Goal: Task Accomplishment & Management: Complete application form

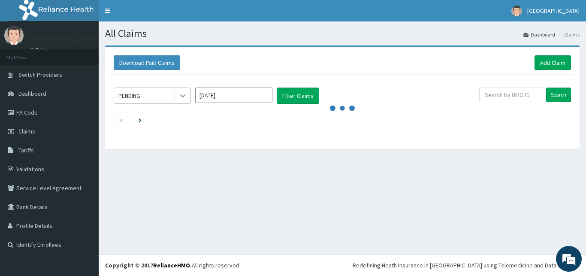
click at [181, 96] on icon at bounding box center [182, 95] width 9 height 9
click at [224, 167] on div "All Claims Dashboard Claims Download Paid Claims Add Claim × Note you can only …" at bounding box center [342, 137] width 487 height 232
click at [551, 61] on link "Add Claim" at bounding box center [552, 62] width 36 height 15
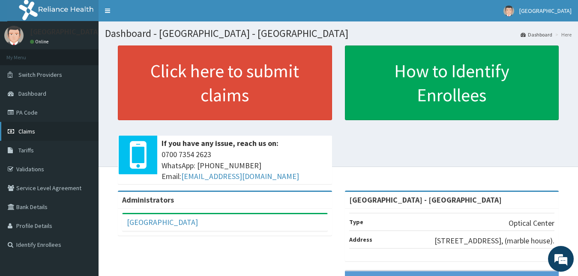
click at [30, 131] on span "Claims" at bounding box center [26, 131] width 17 height 8
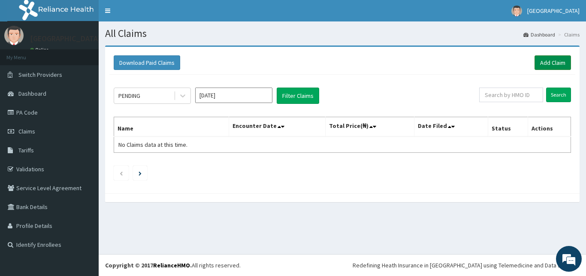
click at [553, 60] on link "Add Claim" at bounding box center [552, 62] width 36 height 15
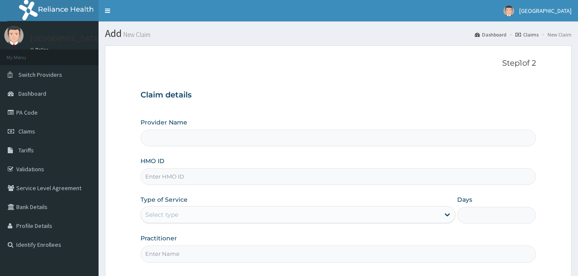
click at [226, 176] on input "HMO ID" at bounding box center [339, 176] width 396 height 17
type input "LBP/10114/A"
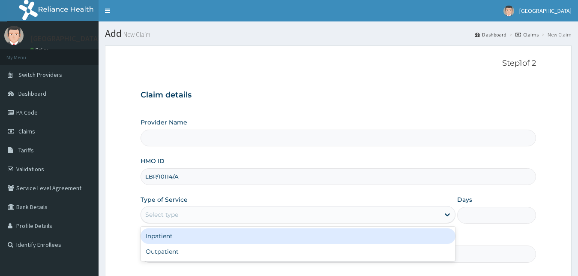
click at [231, 217] on div "Select type" at bounding box center [290, 214] width 299 height 14
type input "[GEOGRAPHIC_DATA] - [GEOGRAPHIC_DATA]"
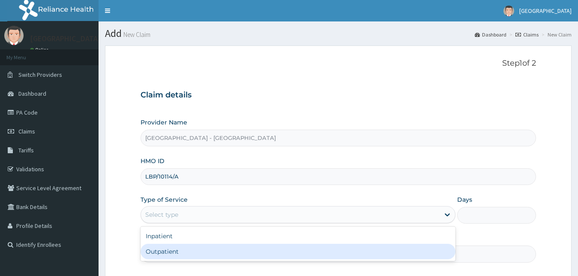
click at [228, 249] on div "Outpatient" at bounding box center [298, 250] width 315 height 15
type input "1"
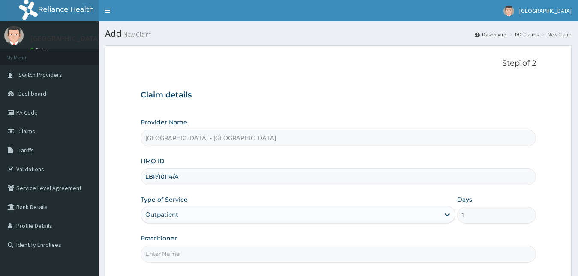
click at [252, 253] on input "Practitioner" at bounding box center [339, 253] width 396 height 17
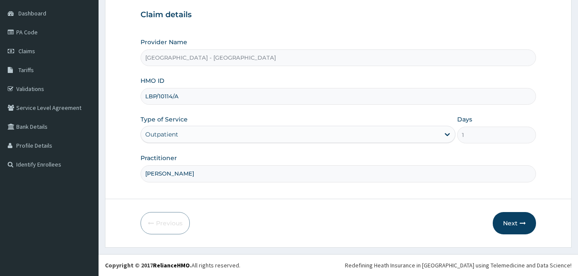
type input "DR ABRAHAM"
click at [515, 226] on button "Next" at bounding box center [514, 223] width 43 height 22
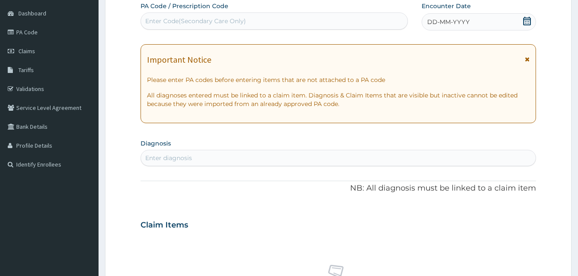
click at [277, 19] on div "Enter Code(Secondary Care Only)" at bounding box center [274, 21] width 267 height 14
type input "PA/OEB029"
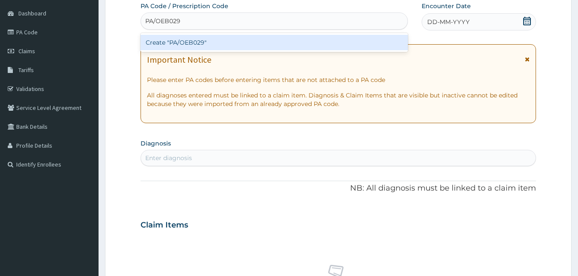
click at [283, 43] on div "Create "PA/OEB029"" at bounding box center [274, 42] width 267 height 15
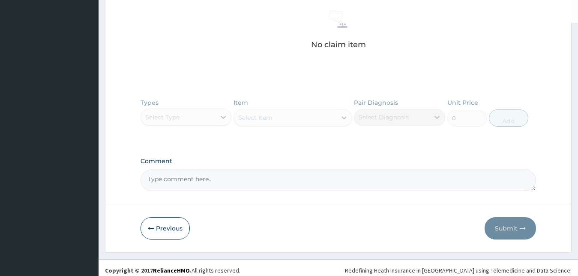
scroll to position [340, 0]
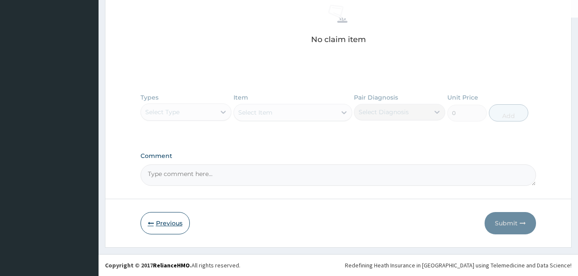
click at [163, 228] on button "Previous" at bounding box center [165, 223] width 49 height 22
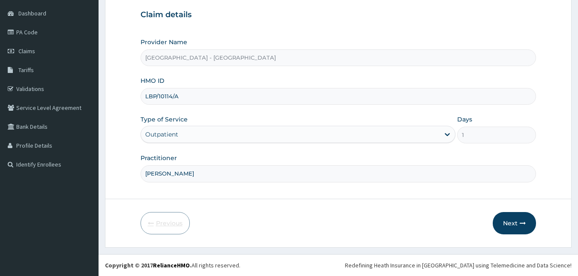
scroll to position [80, 0]
click at [509, 219] on button "Next" at bounding box center [514, 223] width 43 height 22
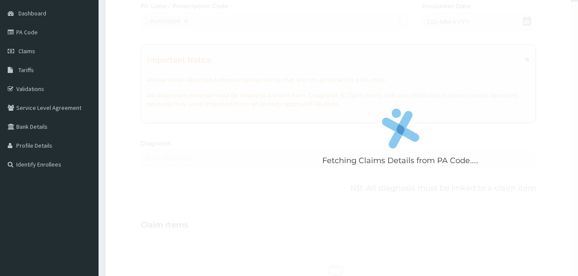
click at [395, 19] on div "Fetching Claims Details from PA Code....." at bounding box center [401, 140] width 520 height 276
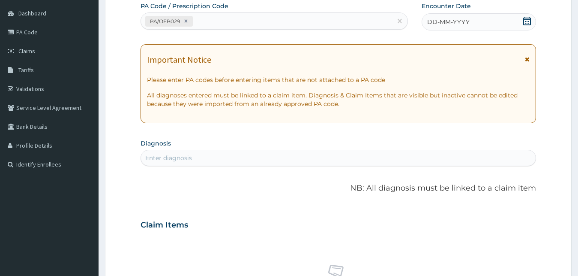
click at [200, 19] on div "PA/OEB029" at bounding box center [266, 21] width 251 height 14
click at [185, 21] on icon at bounding box center [185, 21] width 3 height 3
click at [198, 22] on div "Enter Code(Secondary Care Only)" at bounding box center [195, 21] width 101 height 9
type input "PA/OEBO29"
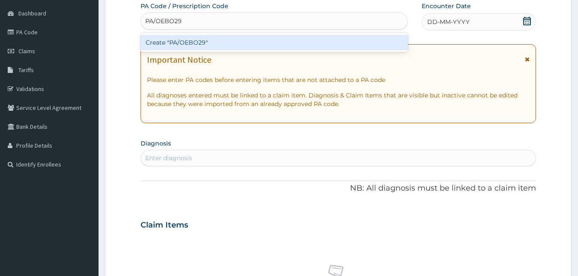
click at [210, 41] on div "Create "PA/OEBO29"" at bounding box center [274, 42] width 267 height 15
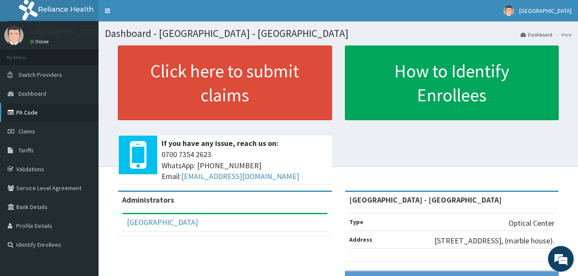
click at [34, 111] on link "PA Code" at bounding box center [49, 112] width 99 height 19
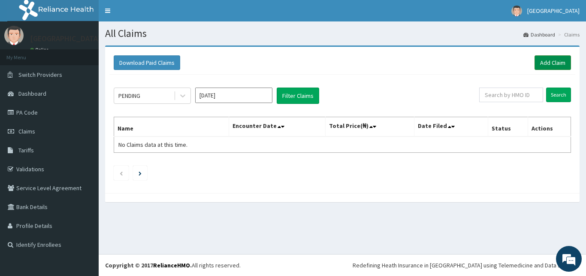
click at [552, 64] on link "Add Claim" at bounding box center [552, 62] width 36 height 15
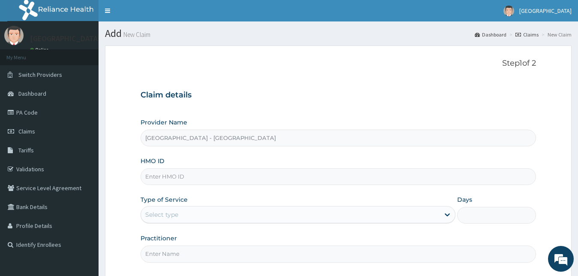
type input "[GEOGRAPHIC_DATA] - [GEOGRAPHIC_DATA]"
click at [273, 177] on input "HMO ID" at bounding box center [339, 176] width 396 height 17
type input "LBP/10114/A"
click at [200, 215] on div "Select type" at bounding box center [290, 214] width 299 height 14
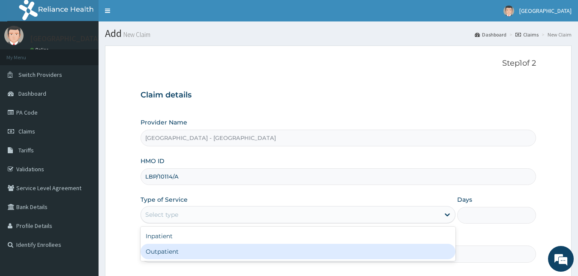
click at [208, 254] on div "Outpatient" at bounding box center [298, 250] width 315 height 15
type input "1"
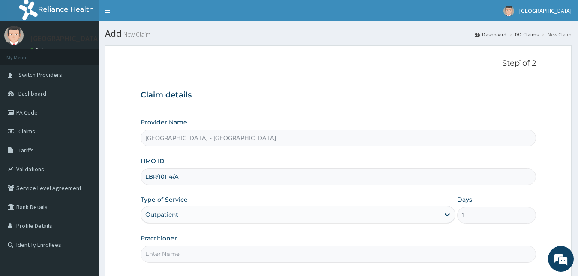
click at [215, 253] on input "Practitioner" at bounding box center [339, 253] width 396 height 17
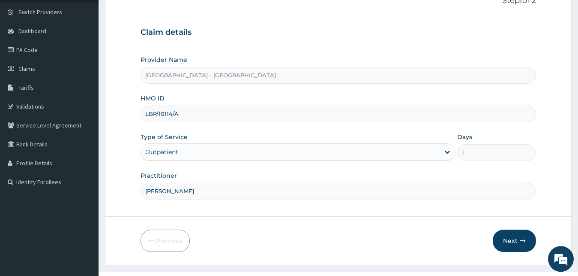
scroll to position [80, 0]
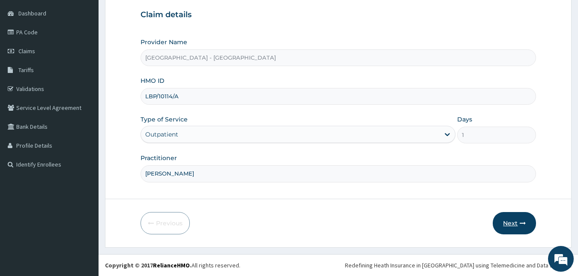
type input "DR ABRAHAM"
click at [519, 221] on button "Next" at bounding box center [514, 223] width 43 height 22
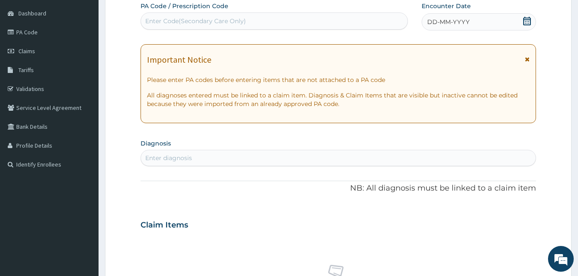
click at [192, 24] on div "Enter Code(Secondary Care Only)" at bounding box center [195, 21] width 101 height 9
type input "PA/0EB029"
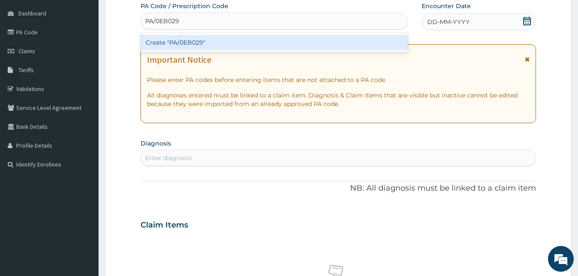
click at [256, 45] on div "Create "PA/0EB029"" at bounding box center [274, 42] width 267 height 15
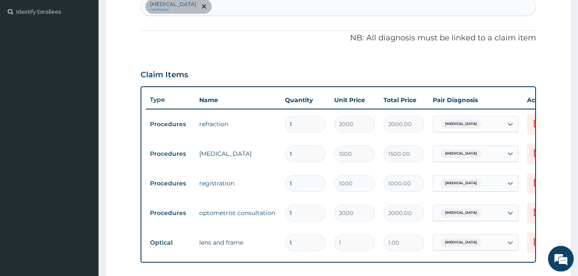
scroll to position [251, 0]
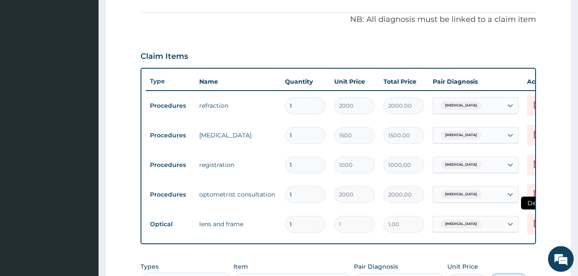
click at [535, 225] on icon at bounding box center [537, 223] width 6 height 8
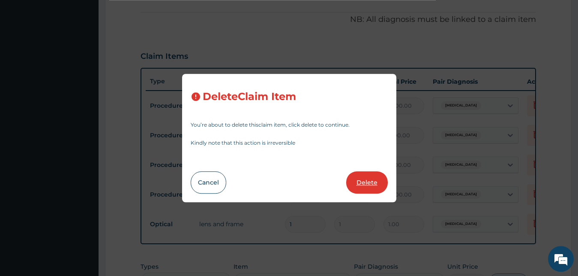
click at [362, 181] on button "Delete" at bounding box center [367, 182] width 42 height 22
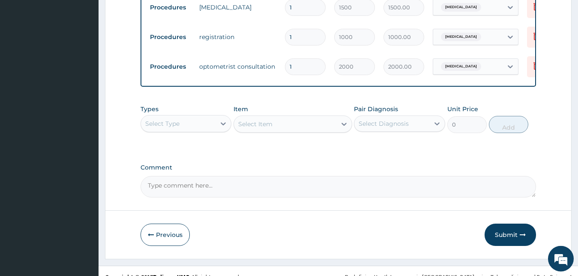
scroll to position [398, 0]
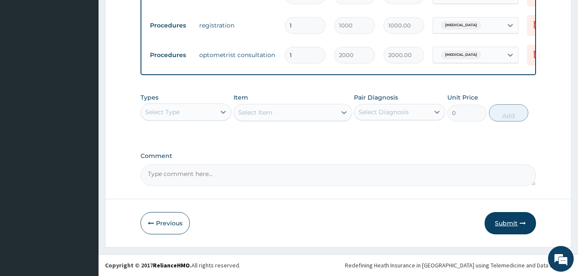
click at [506, 227] on button "Submit" at bounding box center [510, 223] width 51 height 22
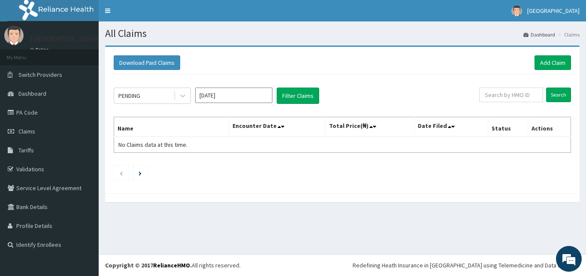
click at [257, 97] on input "[DATE]" at bounding box center [233, 94] width 77 height 15
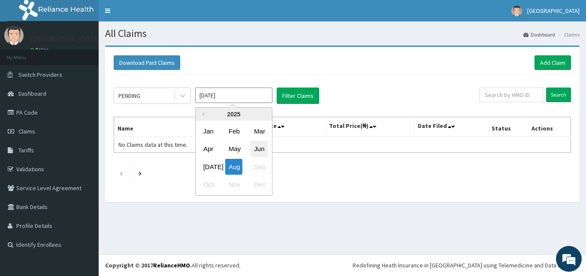
click at [258, 151] on div "Jun" at bounding box center [258, 149] width 17 height 16
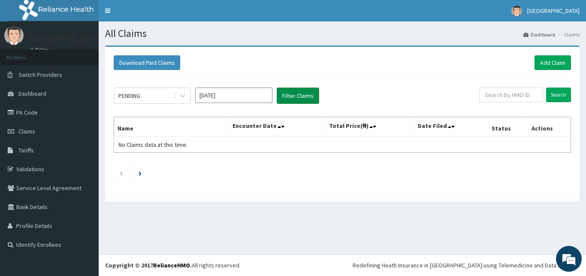
click at [297, 91] on button "Filter Claims" at bounding box center [297, 95] width 42 height 16
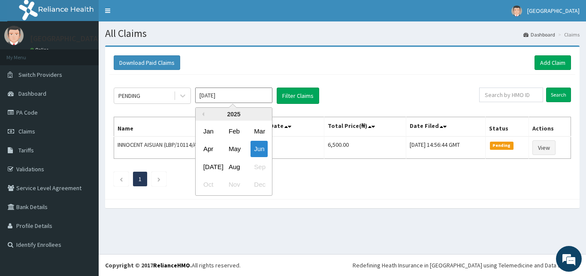
click at [242, 95] on input "Jun 2025" at bounding box center [233, 94] width 77 height 15
click at [236, 166] on div "Aug" at bounding box center [233, 167] width 17 height 16
type input "Aug 2025"
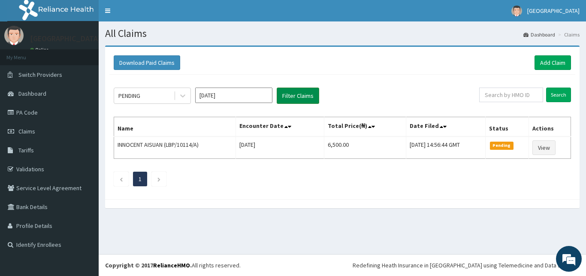
click at [298, 99] on button "Filter Claims" at bounding box center [297, 95] width 42 height 16
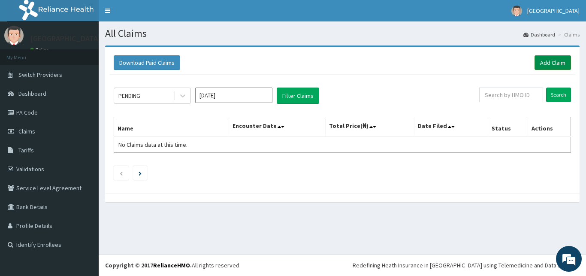
click at [544, 63] on link "Add Claim" at bounding box center [552, 62] width 36 height 15
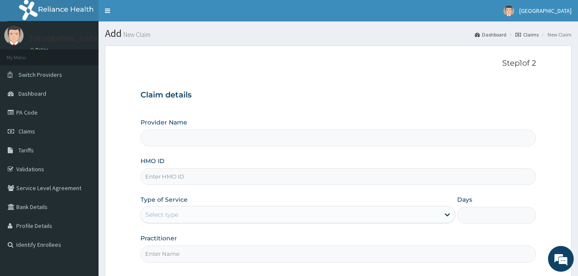
type input "[GEOGRAPHIC_DATA] - [GEOGRAPHIC_DATA]"
click at [306, 176] on input "HMO ID" at bounding box center [339, 176] width 396 height 17
type input "APU/10004/A"
click at [193, 212] on div "Select type" at bounding box center [290, 214] width 299 height 14
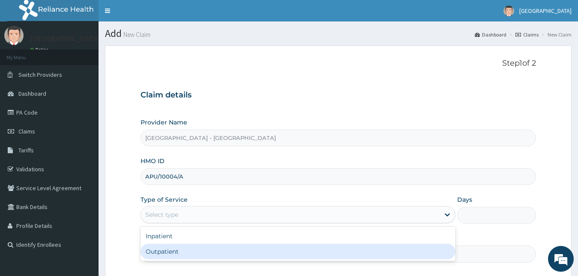
click at [196, 253] on div "Outpatient" at bounding box center [298, 250] width 315 height 15
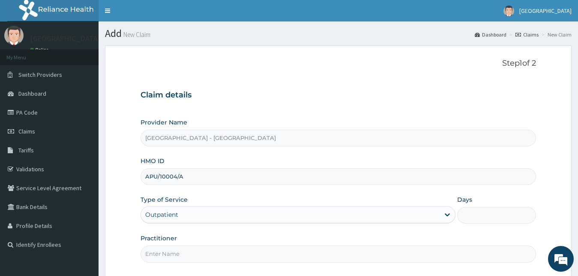
type input "1"
click at [195, 252] on input "Practitioner" at bounding box center [339, 253] width 396 height 17
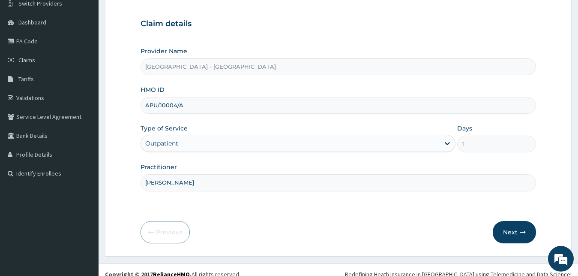
scroll to position [80, 0]
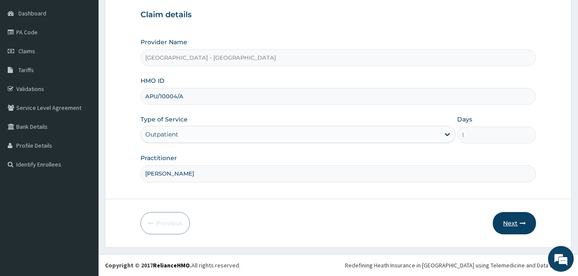
type input "DR ABRAHAM"
click at [508, 221] on button "Next" at bounding box center [514, 223] width 43 height 22
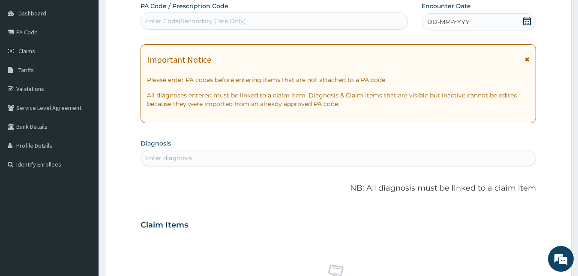
click at [151, 22] on div "Enter Code(Secondary Care Only)" at bounding box center [195, 21] width 101 height 9
type input "PA/5C5174"
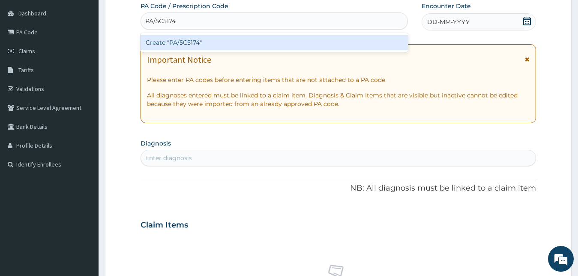
click at [195, 40] on div "Create "PA/5C5174"" at bounding box center [274, 42] width 267 height 15
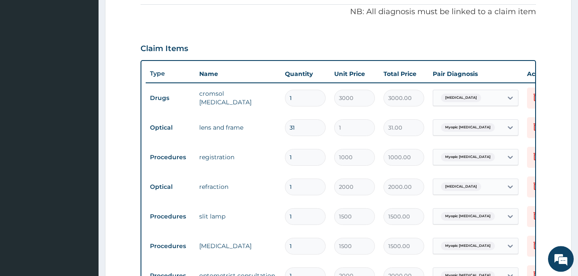
scroll to position [225, 0]
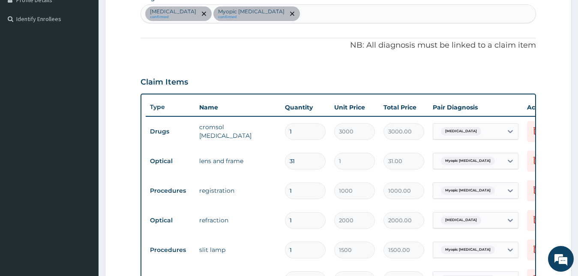
click at [298, 162] on input "31" at bounding box center [305, 161] width 41 height 17
type input "3"
type input "3.00"
type input "0.00"
type input "1"
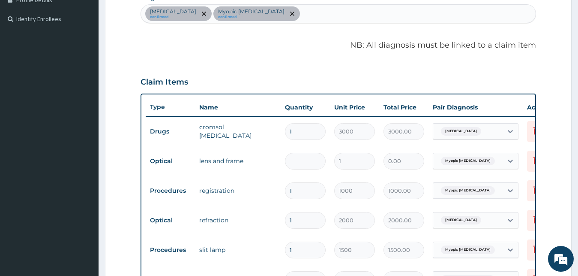
type input "1.00"
type input "15"
type input "15.00"
type input "150"
type input "150.00"
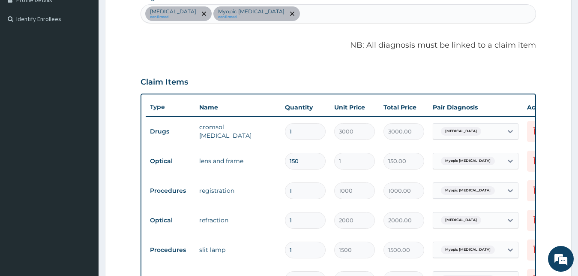
type input "1500"
type input "1500.00"
type input "15000"
type input "15000.00"
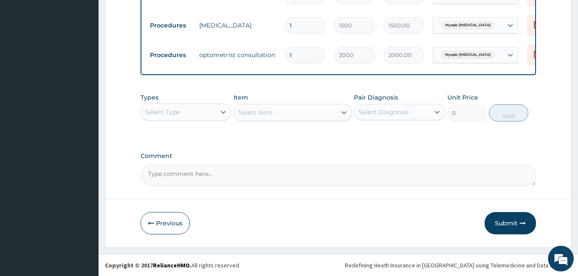
scroll to position [487, 0]
type input "15000"
click at [505, 222] on button "Submit" at bounding box center [510, 223] width 51 height 22
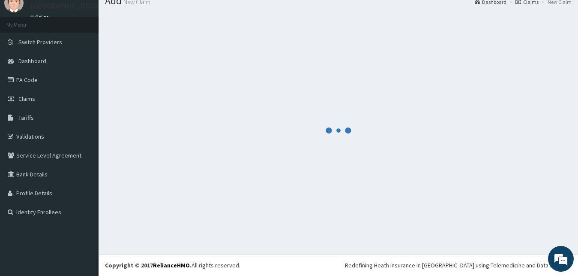
scroll to position [33, 0]
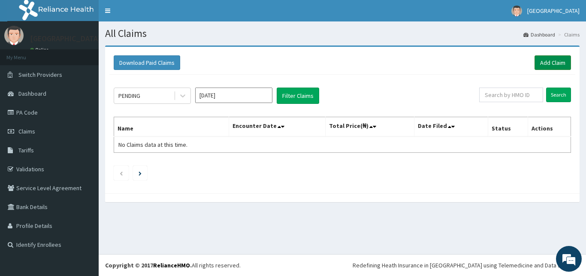
click at [547, 62] on link "Add Claim" at bounding box center [552, 62] width 36 height 15
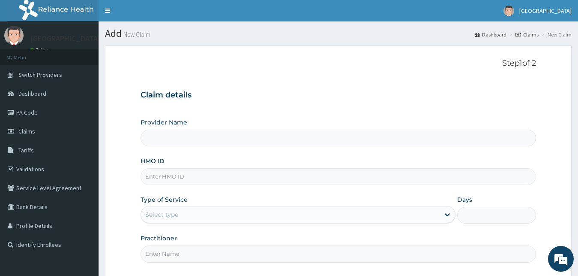
type input "[GEOGRAPHIC_DATA] - [GEOGRAPHIC_DATA]"
click at [255, 174] on input "HMO ID" at bounding box center [339, 176] width 396 height 17
type input "TML/10167/A"
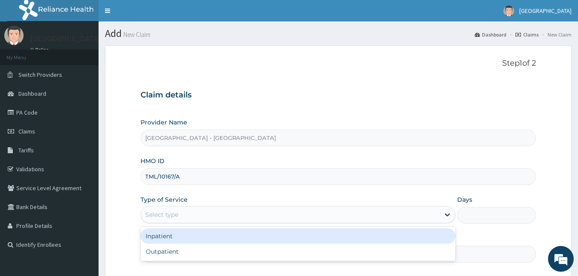
click at [227, 217] on div "Select type" at bounding box center [290, 214] width 299 height 14
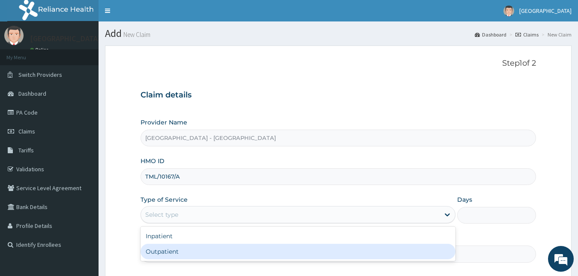
click at [228, 251] on div "Outpatient" at bounding box center [298, 250] width 315 height 15
type input "1"
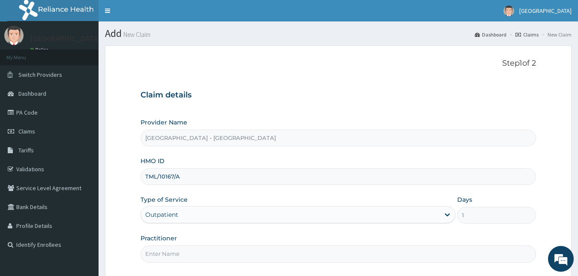
click at [220, 259] on input "Practitioner" at bounding box center [339, 253] width 396 height 17
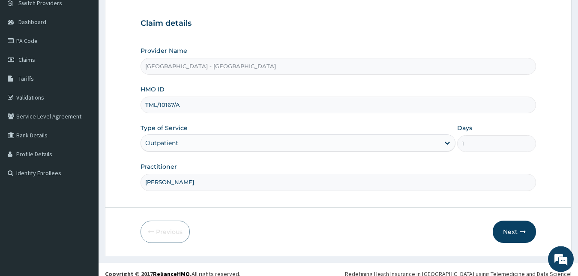
scroll to position [80, 0]
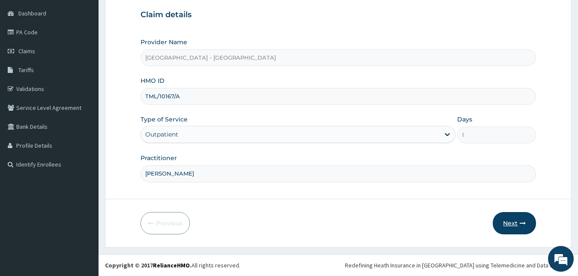
type input "[PERSON_NAME]"
click at [515, 222] on button "Next" at bounding box center [514, 223] width 43 height 22
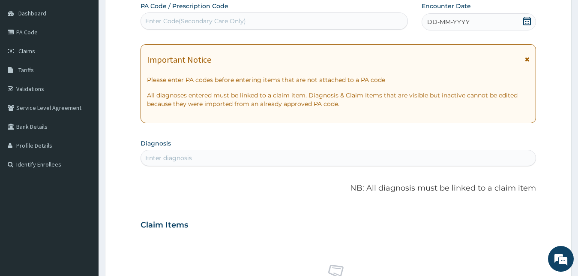
click at [192, 18] on div "Enter Code(Secondary Care Only)" at bounding box center [195, 21] width 101 height 9
type input "PA/A601DS"
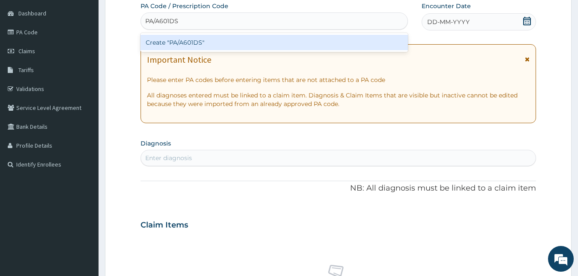
click at [233, 41] on div "Create "PA/A601DS"" at bounding box center [274, 42] width 267 height 15
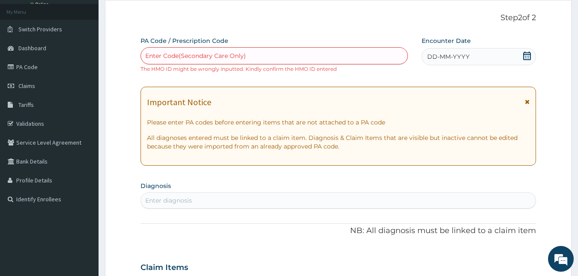
scroll to position [36, 0]
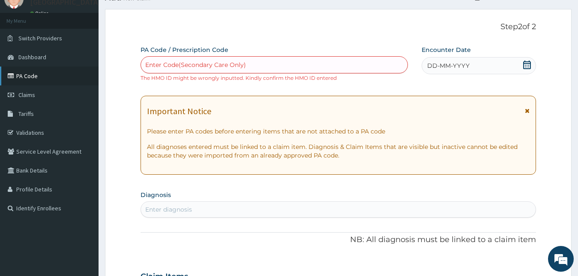
click at [31, 78] on link "PA Code" at bounding box center [49, 75] width 99 height 19
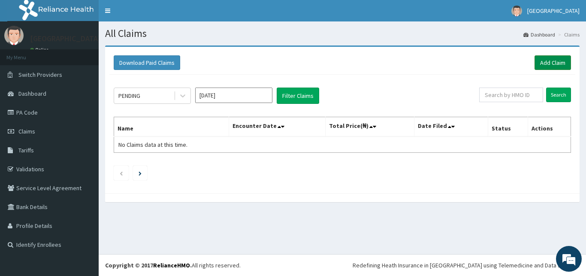
click at [550, 63] on link "Add Claim" at bounding box center [552, 62] width 36 height 15
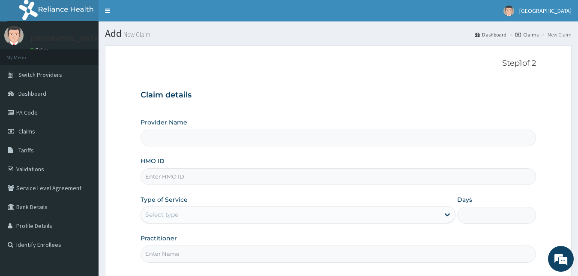
type input "[GEOGRAPHIC_DATA] - [GEOGRAPHIC_DATA]"
click at [218, 182] on input "HMO ID" at bounding box center [339, 176] width 396 height 17
type input "TML/10167/A"
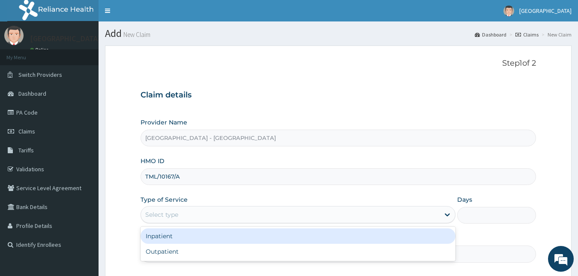
click at [216, 216] on div "Select type" at bounding box center [290, 214] width 299 height 14
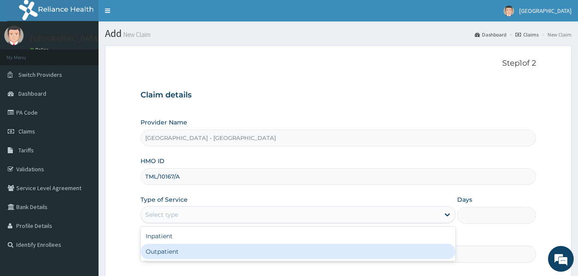
click at [213, 251] on div "Outpatient" at bounding box center [298, 250] width 315 height 15
type input "1"
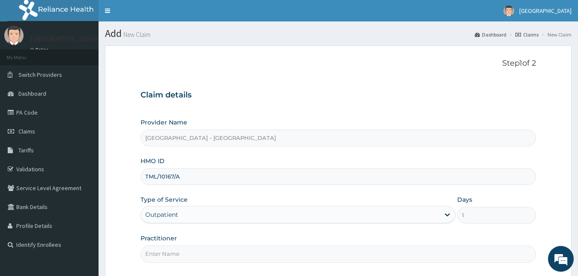
click at [207, 252] on input "Practitioner" at bounding box center [339, 253] width 396 height 17
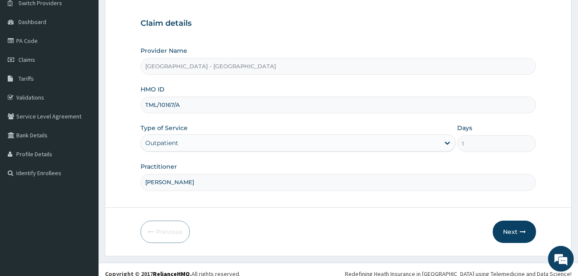
scroll to position [80, 0]
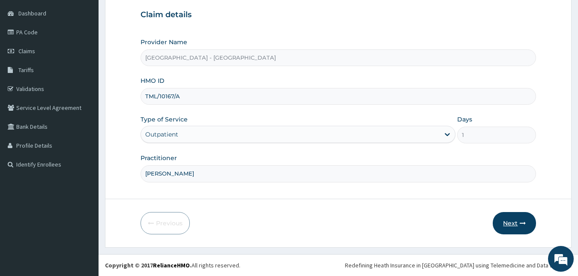
type input "[PERSON_NAME]"
click at [513, 223] on button "Next" at bounding box center [514, 223] width 43 height 22
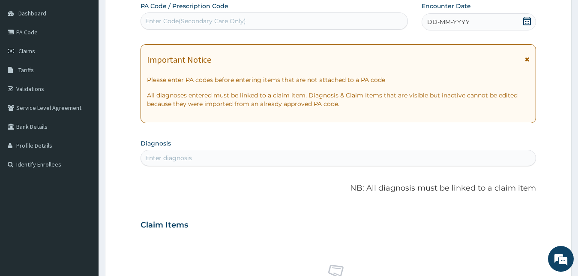
click at [237, 20] on div "Enter Code(Secondary Care Only)" at bounding box center [195, 21] width 101 height 9
type input "PA/A601D5"
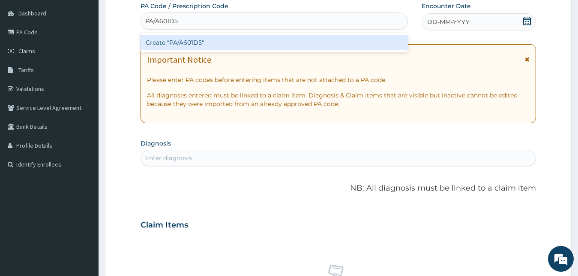
click at [253, 36] on div "Create "PA/A601D5"" at bounding box center [274, 42] width 267 height 15
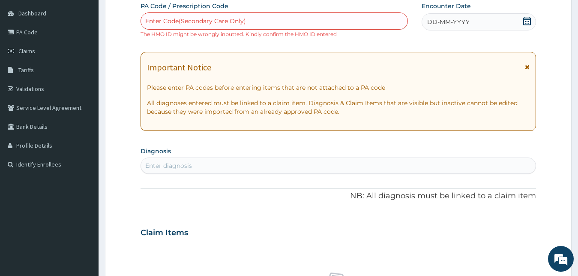
click at [255, 16] on div "Enter Code(Secondary Care Only)" at bounding box center [274, 21] width 267 height 14
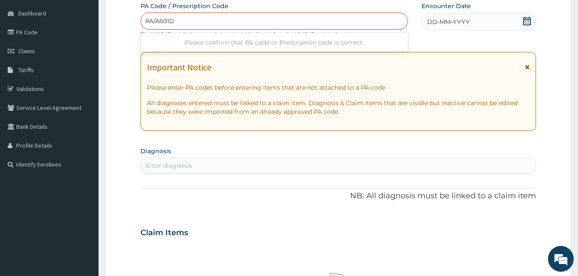
type input "PA/A601D5"
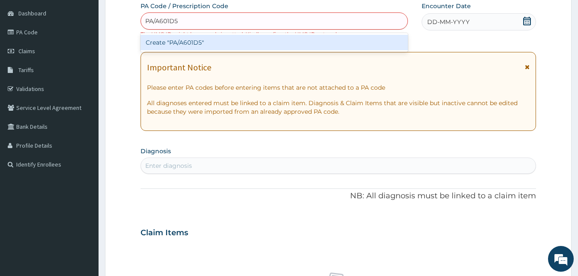
click at [254, 45] on div "Create "PA/A601D5"" at bounding box center [274, 42] width 267 height 15
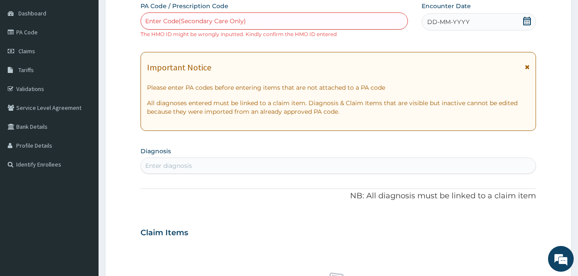
click at [527, 22] on icon at bounding box center [527, 21] width 9 height 9
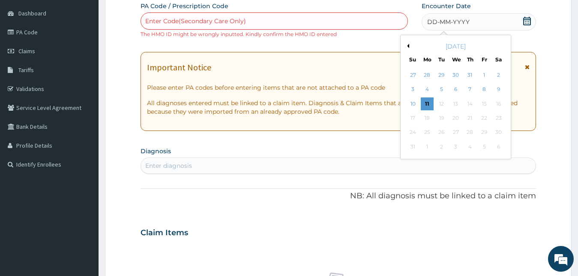
click at [409, 43] on div "August 2025" at bounding box center [455, 46] width 103 height 9
click at [484, 92] on div "8" at bounding box center [484, 89] width 13 height 13
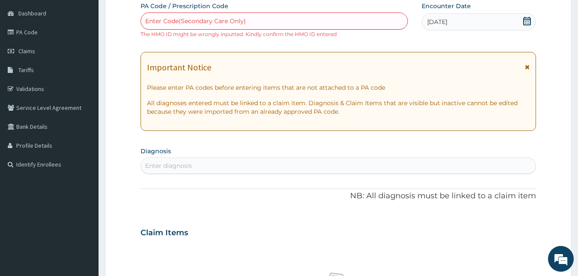
click at [526, 21] on icon at bounding box center [527, 21] width 9 height 9
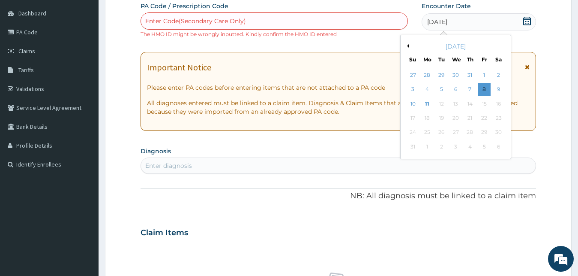
click at [409, 48] on div "August 2025" at bounding box center [455, 46] width 103 height 9
click at [408, 46] on button "Previous Month" at bounding box center [407, 46] width 4 height 4
click at [440, 91] on div "8" at bounding box center [441, 89] width 13 height 13
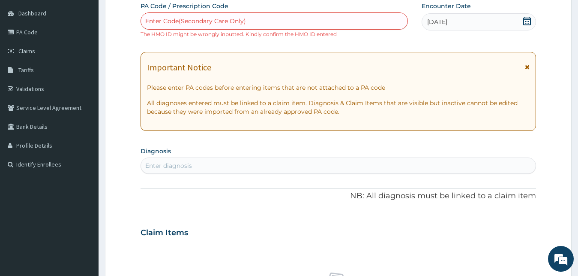
click at [360, 24] on div "Enter Code(Secondary Care Only)" at bounding box center [274, 21] width 267 height 14
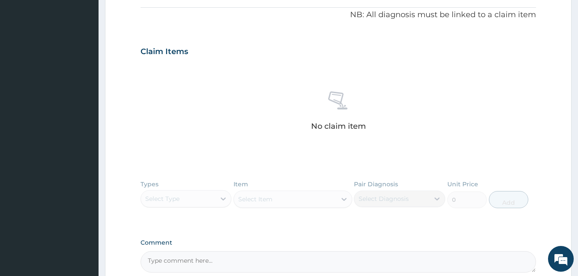
scroll to position [348, 0]
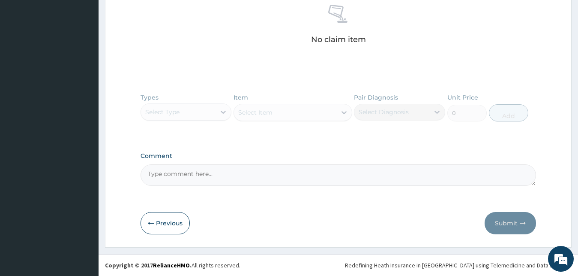
click at [162, 215] on button "Previous" at bounding box center [165, 223] width 49 height 22
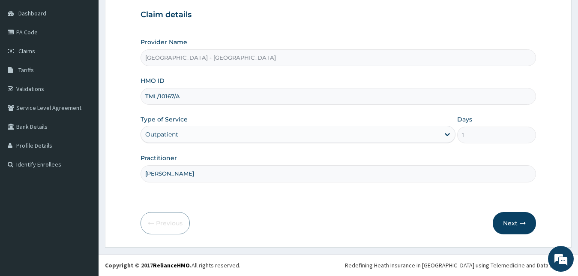
scroll to position [80, 0]
click at [521, 221] on icon "button" at bounding box center [523, 223] width 6 height 6
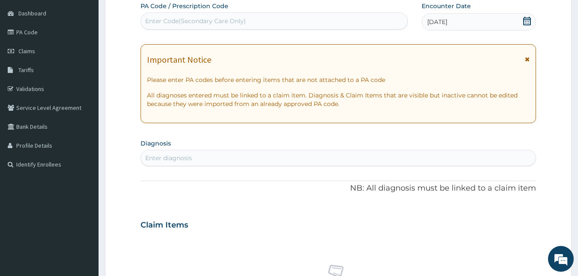
click at [300, 15] on div "Enter Code(Secondary Care Only)" at bounding box center [274, 21] width 267 height 14
type input "PA/A6O1D5"
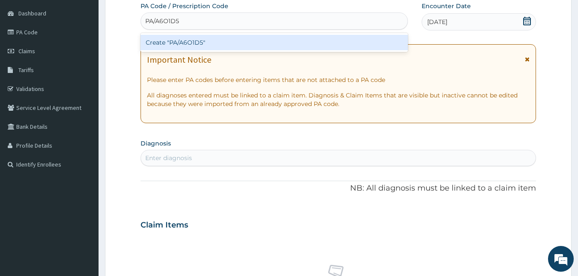
click at [300, 40] on div "Create "PA/A6O1D5"" at bounding box center [274, 42] width 267 height 15
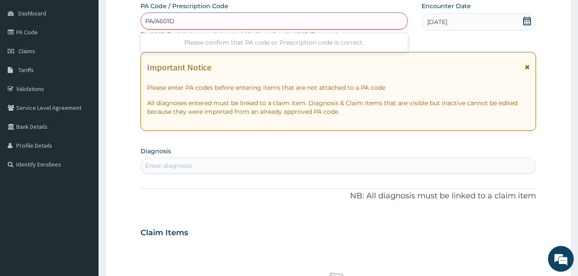
type input "PA/A601D5"
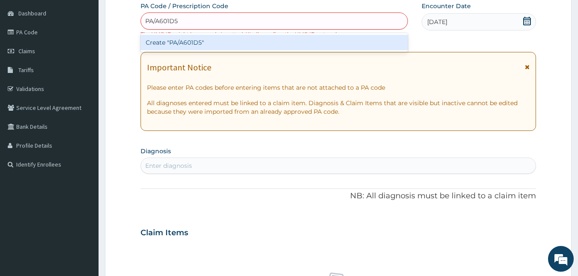
click at [252, 40] on div "Create "PA/A601D5"" at bounding box center [274, 42] width 267 height 15
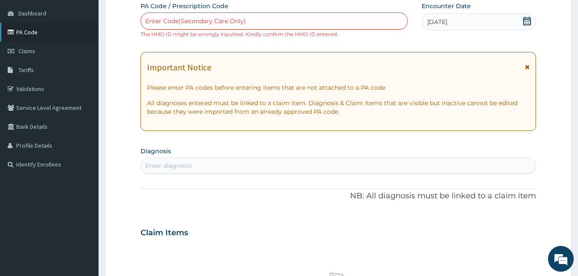
click at [33, 30] on link "PA Code" at bounding box center [49, 32] width 99 height 19
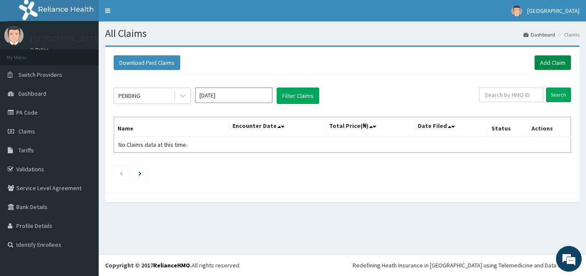
click at [549, 60] on link "Add Claim" at bounding box center [552, 62] width 36 height 15
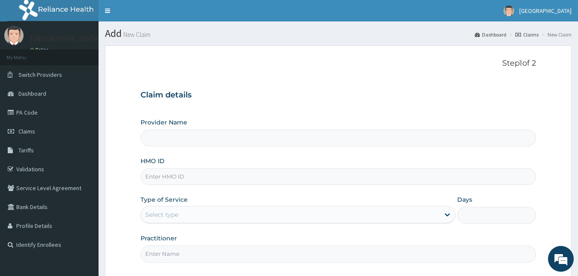
click at [226, 174] on input "HMO ID" at bounding box center [339, 176] width 396 height 17
type input "TLM"
type input "[GEOGRAPHIC_DATA] - [GEOGRAPHIC_DATA]"
type input "TLM/10167/A"
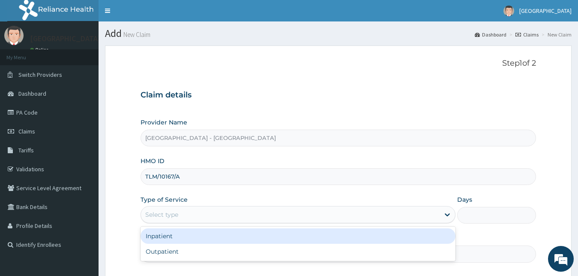
click at [195, 220] on div "Select type" at bounding box center [290, 214] width 299 height 14
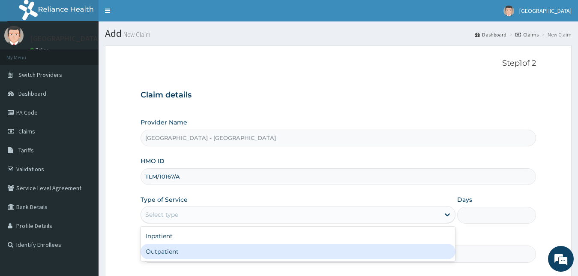
click at [192, 253] on div "Outpatient" at bounding box center [298, 250] width 315 height 15
type input "1"
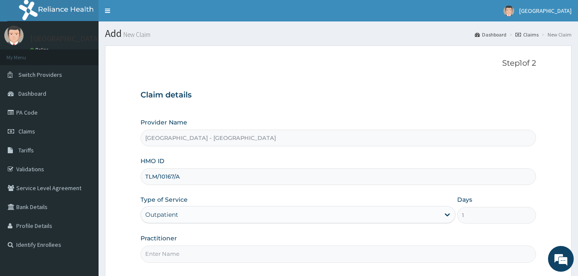
click at [191, 251] on input "Practitioner" at bounding box center [339, 253] width 396 height 17
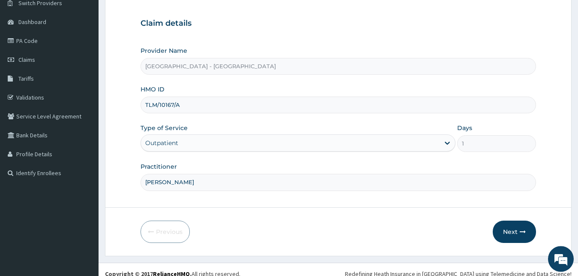
scroll to position [80, 0]
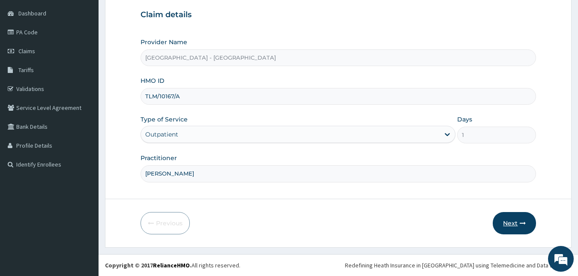
type input "[PERSON_NAME]"
click at [515, 214] on button "Next" at bounding box center [514, 223] width 43 height 22
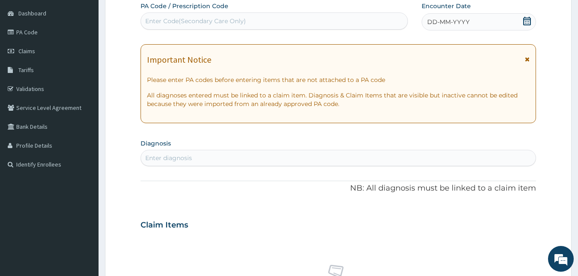
click at [203, 23] on div "Enter Code(Secondary Care Only)" at bounding box center [195, 21] width 101 height 9
type input "PA/A601D5"
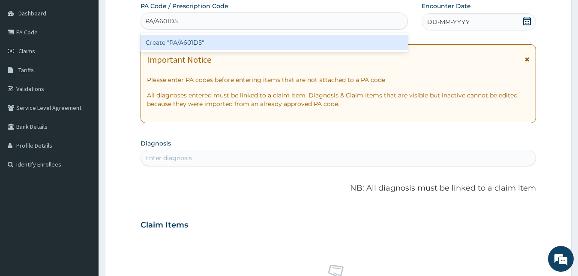
click at [222, 47] on div "Create "PA/A601D5"" at bounding box center [274, 42] width 267 height 15
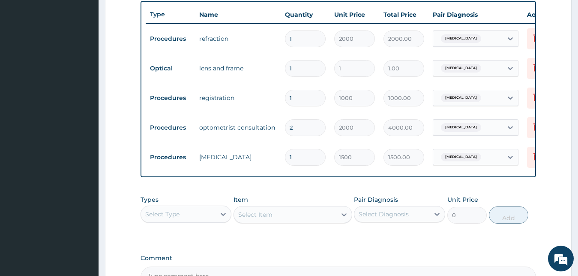
scroll to position [315, 0]
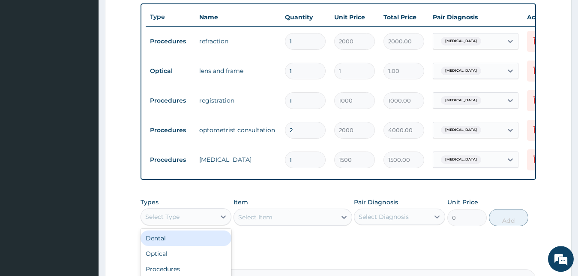
click at [210, 223] on div "Select Type" at bounding box center [178, 217] width 75 height 14
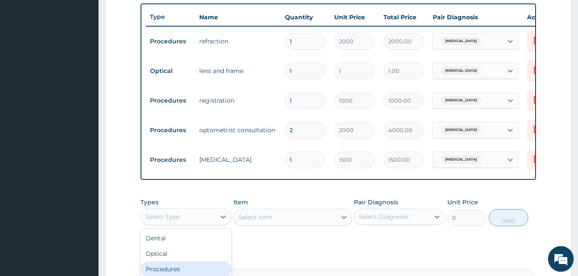
click at [217, 275] on div "Procedures" at bounding box center [186, 268] width 91 height 15
click at [282, 222] on div "Select Item" at bounding box center [293, 216] width 119 height 17
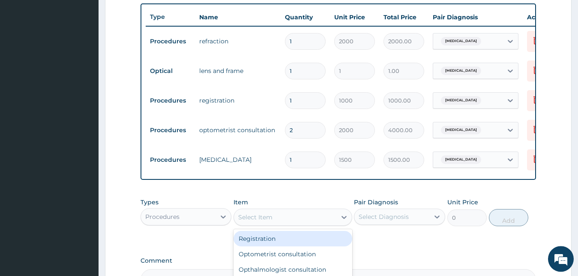
click at [323, 224] on div "Select Item" at bounding box center [285, 217] width 102 height 14
type input "SLI"
click at [315, 246] on div "Slit lamp" at bounding box center [293, 238] width 119 height 15
type input "1500"
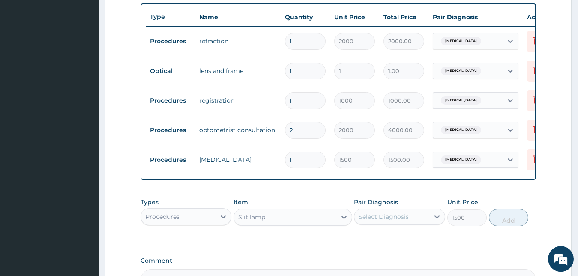
click at [396, 221] on div "Select Diagnosis" at bounding box center [384, 216] width 50 height 9
click at [400, 242] on label "[MEDICAL_DATA]" at bounding box center [394, 237] width 53 height 9
checkbox input "true"
click at [505, 226] on button "Add" at bounding box center [508, 217] width 39 height 17
type input "0"
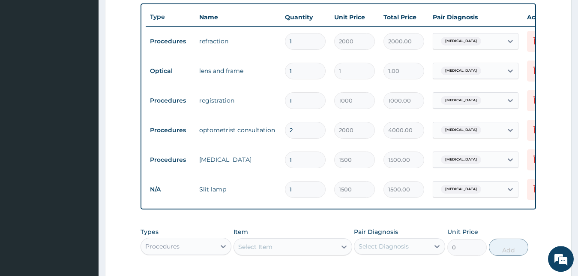
click at [215, 253] on div "Procedures" at bounding box center [178, 246] width 75 height 14
type input "PR"
click at [213, 272] on div "Procedures" at bounding box center [186, 267] width 91 height 15
click at [275, 251] on div "Select Item" at bounding box center [285, 247] width 102 height 14
type input "SLIT"
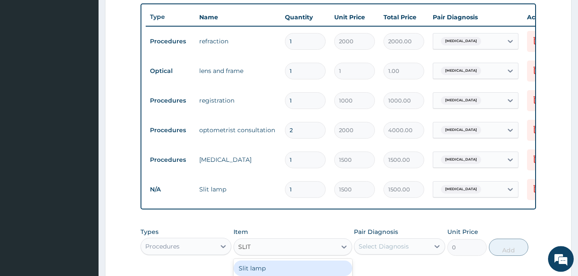
click at [282, 275] on div "Slit lamp" at bounding box center [293, 267] width 119 height 15
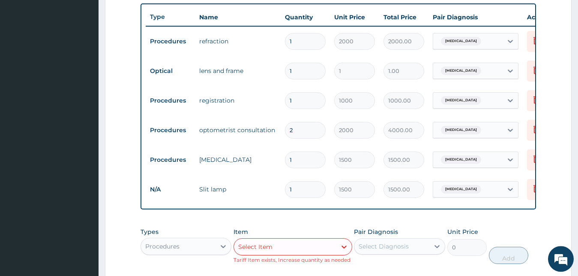
click at [291, 252] on div "Select Item" at bounding box center [285, 247] width 102 height 14
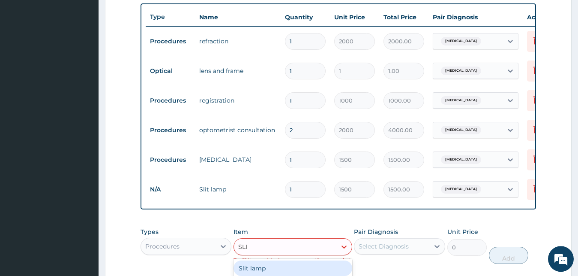
type input "SLIT"
click at [290, 274] on div "Slit lamp" at bounding box center [293, 267] width 119 height 15
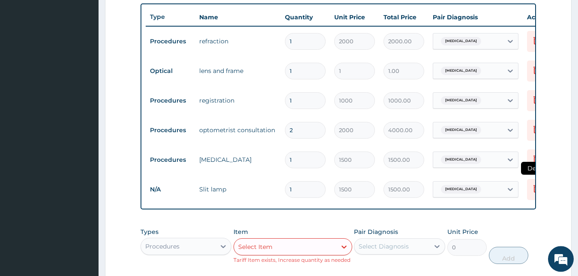
click at [535, 188] on icon at bounding box center [537, 188] width 6 height 8
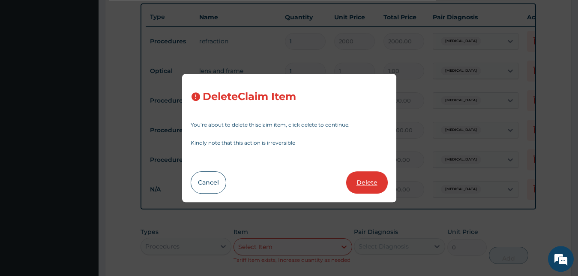
click at [381, 181] on button "Delete" at bounding box center [367, 182] width 42 height 22
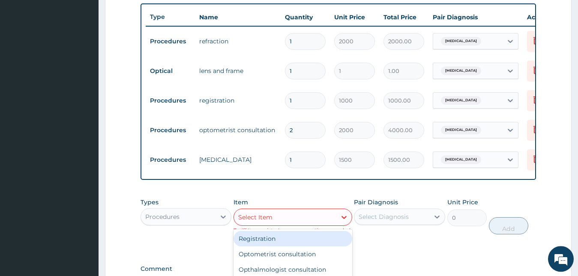
click at [324, 224] on div "Select Item" at bounding box center [285, 217] width 102 height 14
type input "SLI"
click at [322, 246] on div "Slit lamp" at bounding box center [293, 238] width 119 height 15
type input "1500"
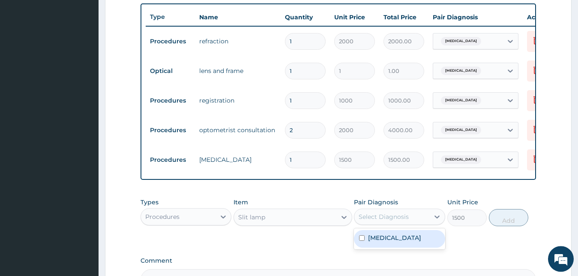
click at [406, 221] on div "Select Diagnosis" at bounding box center [384, 216] width 50 height 9
click at [400, 247] on div "[MEDICAL_DATA]" at bounding box center [399, 239] width 91 height 18
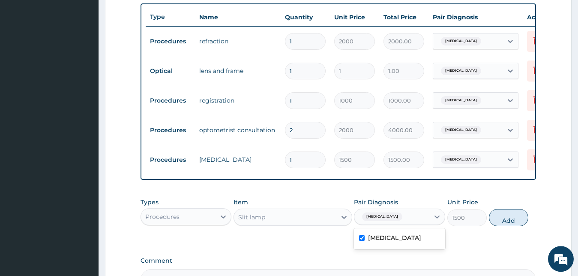
checkbox input "true"
click at [512, 225] on button "Add" at bounding box center [508, 217] width 39 height 17
type input "0"
